Goal: Transaction & Acquisition: Book appointment/travel/reservation

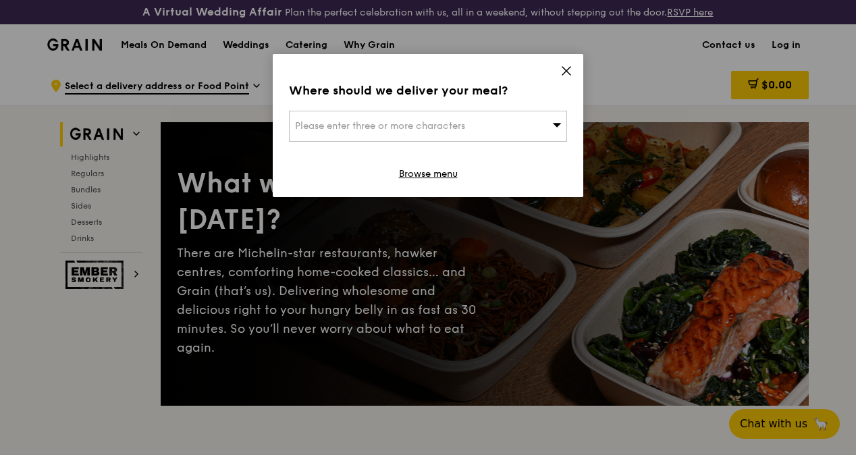
click at [567, 69] on icon at bounding box center [567, 71] width 12 height 12
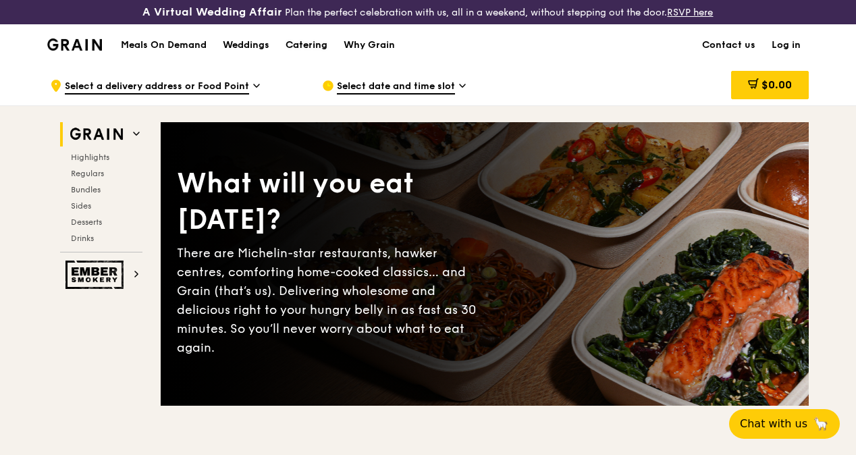
click at [312, 57] on div "Catering" at bounding box center [307, 45] width 42 height 41
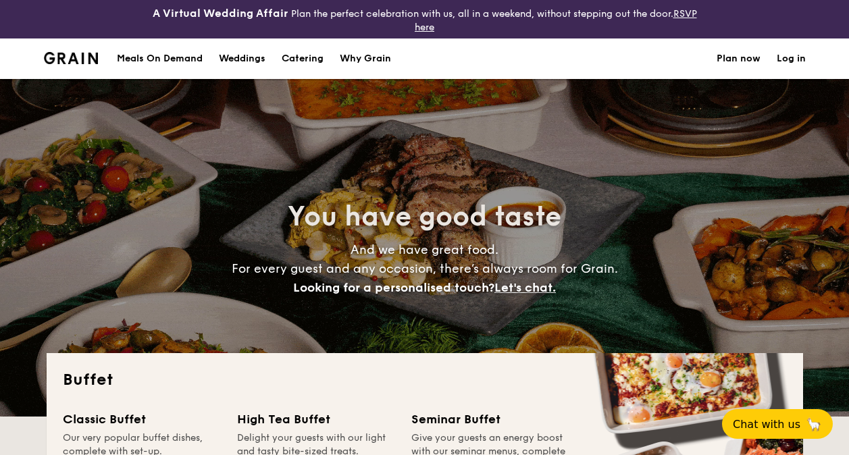
select select
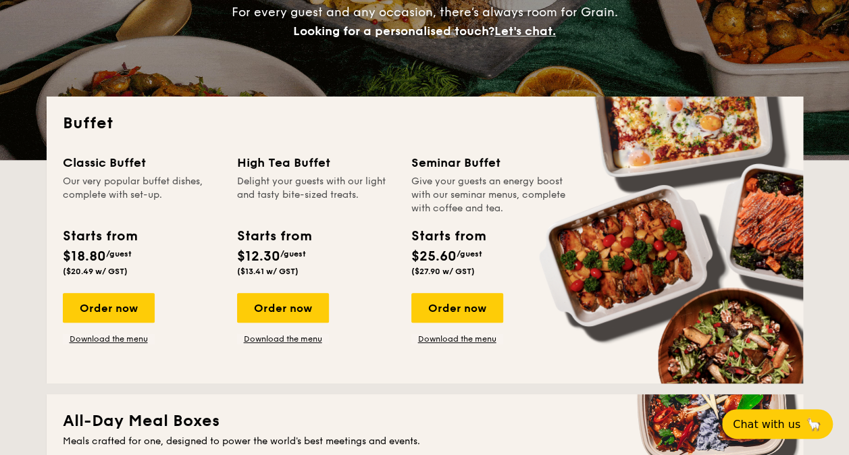
scroll to position [405, 0]
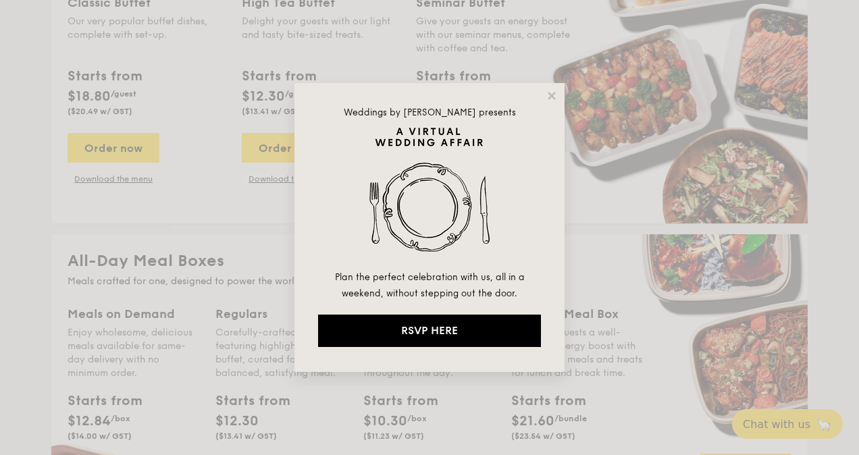
click at [561, 97] on div "Weddings by [PERSON_NAME] presents Plan the perfect celebration with us, all in…" at bounding box center [429, 227] width 270 height 289
click at [554, 96] on icon at bounding box center [552, 96] width 12 height 12
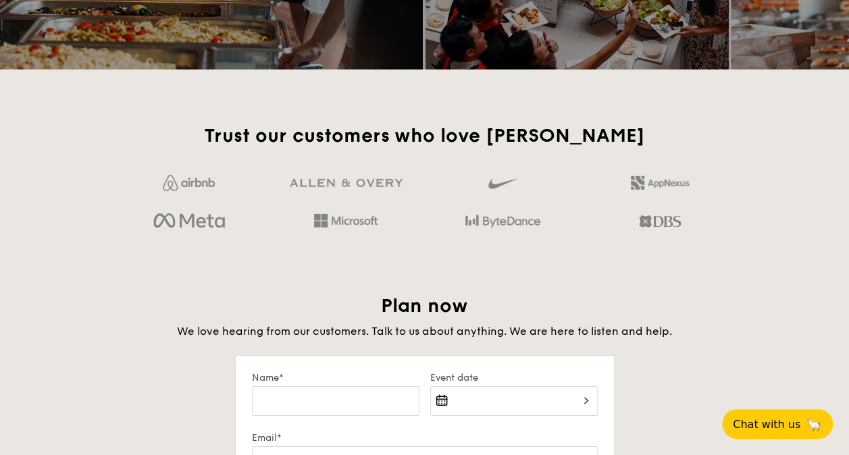
scroll to position [2229, 0]
